Goal: Information Seeking & Learning: Learn about a topic

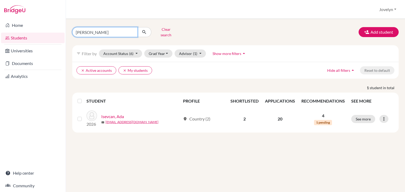
click at [110, 32] on input "ada I" at bounding box center [104, 32] width 65 height 10
type input "a"
type input "Lara"
click button "submit" at bounding box center [144, 32] width 14 height 10
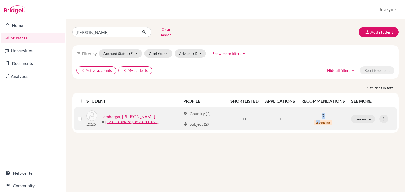
drag, startPoint x: 320, startPoint y: 117, endPoint x: 322, endPoint y: 112, distance: 5.7
click at [322, 112] on td "2 2 pending" at bounding box center [323, 119] width 50 height 23
click at [322, 113] on p "2" at bounding box center [323, 116] width 44 height 6
drag, startPoint x: 323, startPoint y: 112, endPoint x: 144, endPoint y: 118, distance: 178.9
click at [144, 118] on tr "2026 Lambergar, Lara mail lara.lambergar@ilg-ks.org location_on Country (2) loc…" at bounding box center [235, 119] width 322 height 23
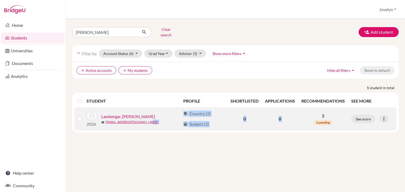
click at [121, 114] on link "Lambergar, Lara" at bounding box center [128, 117] width 54 height 6
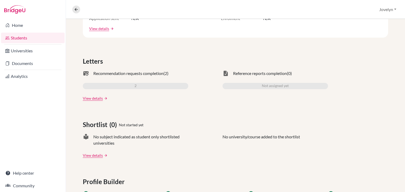
scroll to position [140, 0]
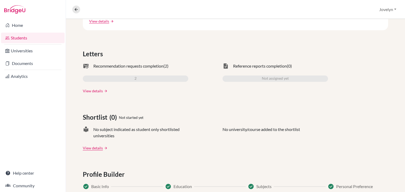
click at [94, 89] on link "View details" at bounding box center [93, 91] width 20 height 6
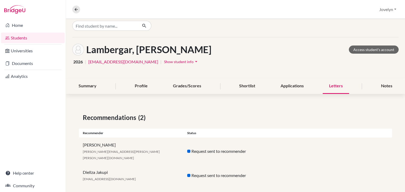
scroll to position [4, 0]
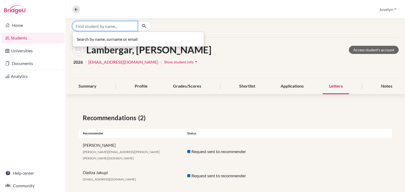
click at [115, 28] on input "Find student by name..." at bounding box center [104, 26] width 65 height 10
type input "leona"
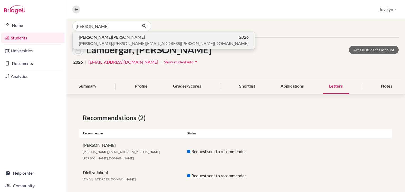
click at [100, 37] on span "Leona Beqiri" at bounding box center [112, 37] width 66 height 6
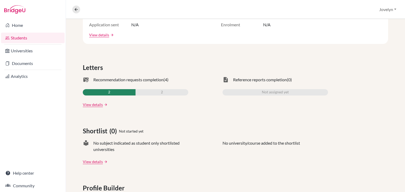
scroll to position [134, 0]
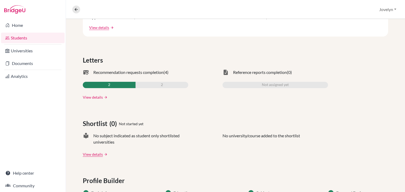
click at [93, 96] on link "View details" at bounding box center [93, 98] width 20 height 6
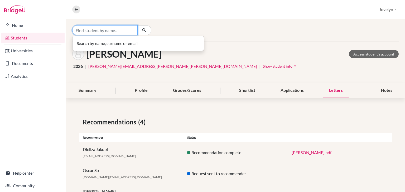
click at [115, 31] on input "Find student by name..." at bounding box center [104, 30] width 65 height 10
type input "erina"
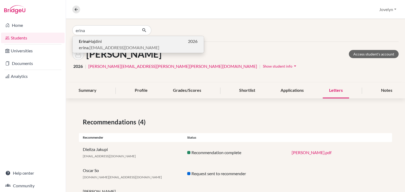
click at [112, 43] on p "Erina Hajdini 2026" at bounding box center [138, 41] width 119 height 6
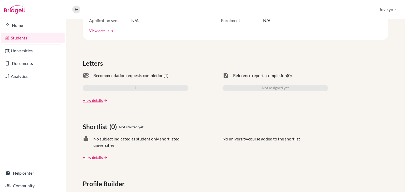
scroll to position [134, 0]
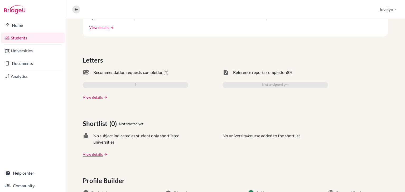
click at [97, 97] on link "View details" at bounding box center [93, 98] width 20 height 6
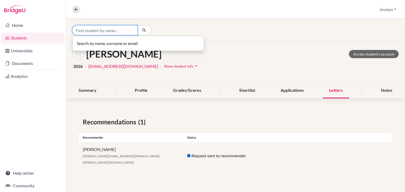
click at [135, 28] on input "Find student by name..." at bounding box center [104, 30] width 65 height 10
type input "Andreas"
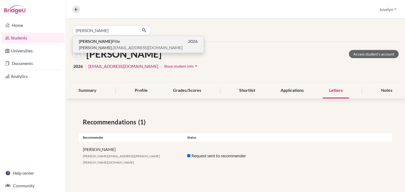
click at [124, 47] on p "andreas .pille@ilg-ks.org" at bounding box center [138, 48] width 119 height 6
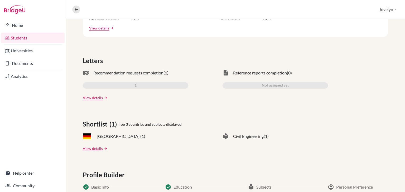
scroll to position [136, 0]
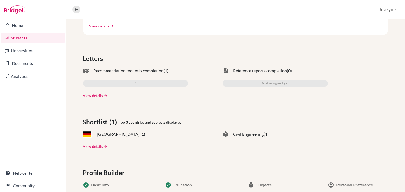
click at [96, 95] on link "View details" at bounding box center [93, 96] width 20 height 6
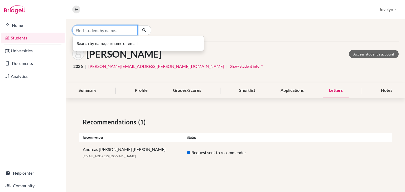
click at [115, 30] on input "Find student by name..." at bounding box center [104, 30] width 65 height 10
type input "ensar"
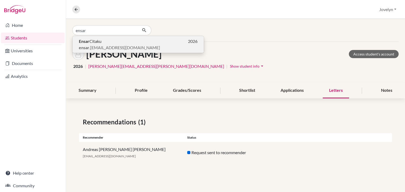
click at [111, 46] on span "ensar .citaku@ilg-ks.org" at bounding box center [119, 48] width 81 height 6
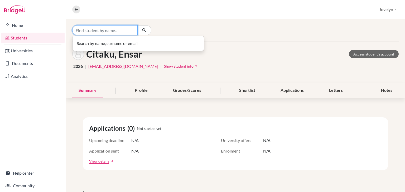
click at [109, 32] on input "Find student by name..." at bounding box center [104, 30] width 65 height 10
type input "Kanarina"
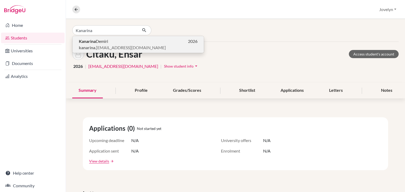
click at [100, 42] on span "Kanarina Demiri" at bounding box center [93, 41] width 29 height 6
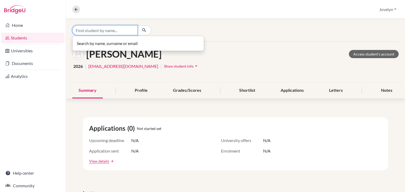
click at [113, 30] on input "Find student by name..." at bounding box center [104, 30] width 65 height 10
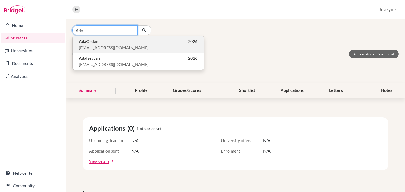
type input "Ada"
click at [104, 41] on p "Ada Ozdemir 2026" at bounding box center [138, 41] width 119 height 6
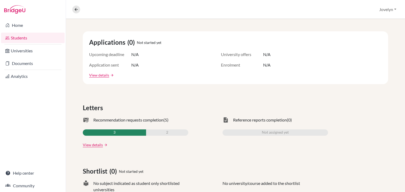
scroll to position [86, 0]
click at [98, 143] on link "View details" at bounding box center [93, 145] width 20 height 6
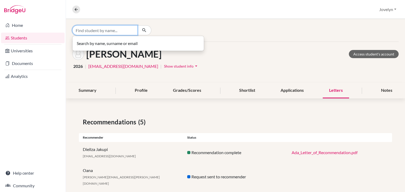
click at [127, 32] on input "Find student by name..." at bounding box center [104, 30] width 65 height 10
type input "Ana"
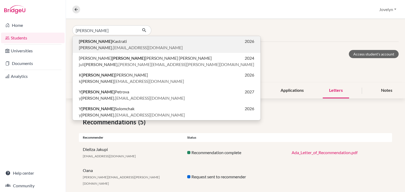
click at [123, 44] on p "Ana Kastrati 2026" at bounding box center [166, 41] width 175 height 6
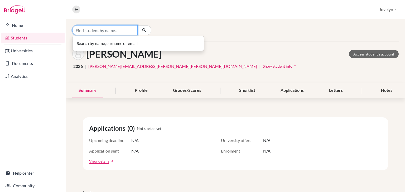
click at [117, 34] on input "Find student by name..." at bounding box center [104, 30] width 65 height 10
type input "Brodie"
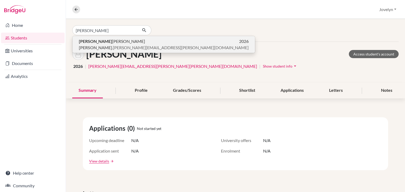
click at [110, 41] on p "Brodie Johnston 2026" at bounding box center [164, 41] width 170 height 6
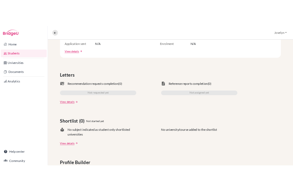
scroll to position [127, 0]
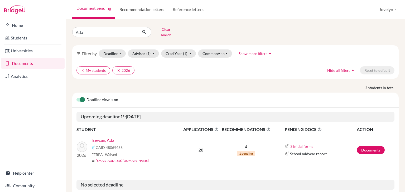
click at [147, 8] on link "Recommendation letters" at bounding box center [141, 9] width 53 height 19
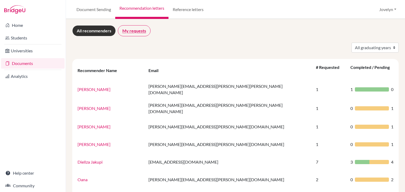
click at [146, 31] on link "My requests" at bounding box center [134, 30] width 33 height 11
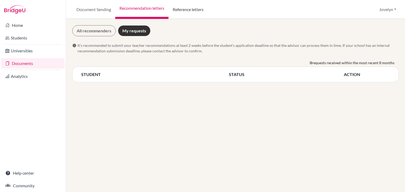
click at [189, 10] on link "Reference letters" at bounding box center [187, 9] width 39 height 19
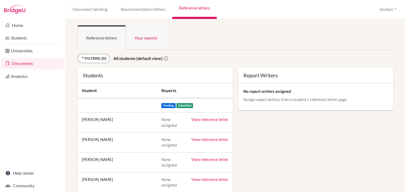
click at [159, 38] on link "Your reports" at bounding box center [146, 37] width 40 height 25
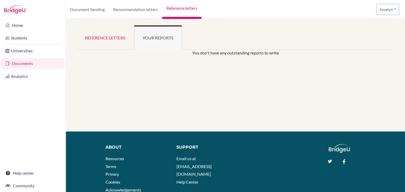
click at [394, 9] on button "Jovelyn" at bounding box center [388, 9] width 22 height 10
click at [376, 28] on link "School Settings" at bounding box center [379, 30] width 42 height 8
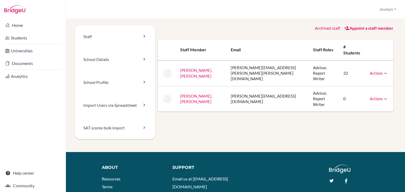
scroll to position [46, 0]
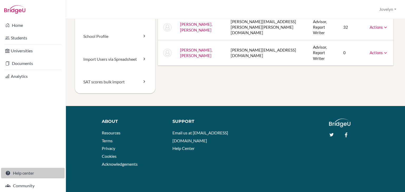
click at [27, 173] on link "Help center" at bounding box center [33, 173] width 64 height 11
